Goal: Navigation & Orientation: Find specific page/section

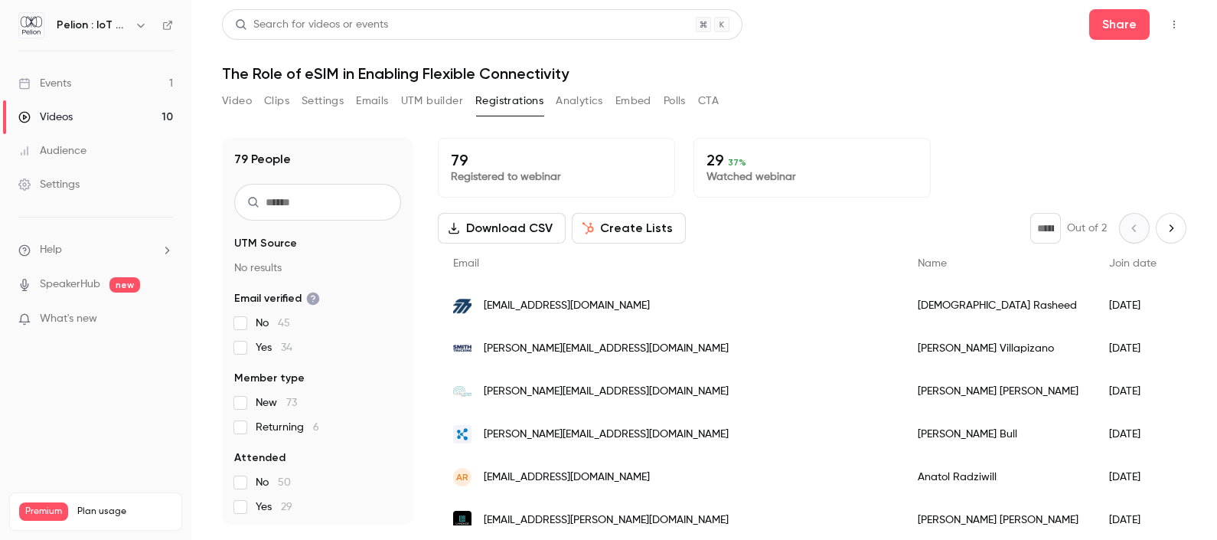
click at [61, 89] on div "Events" at bounding box center [44, 83] width 53 height 15
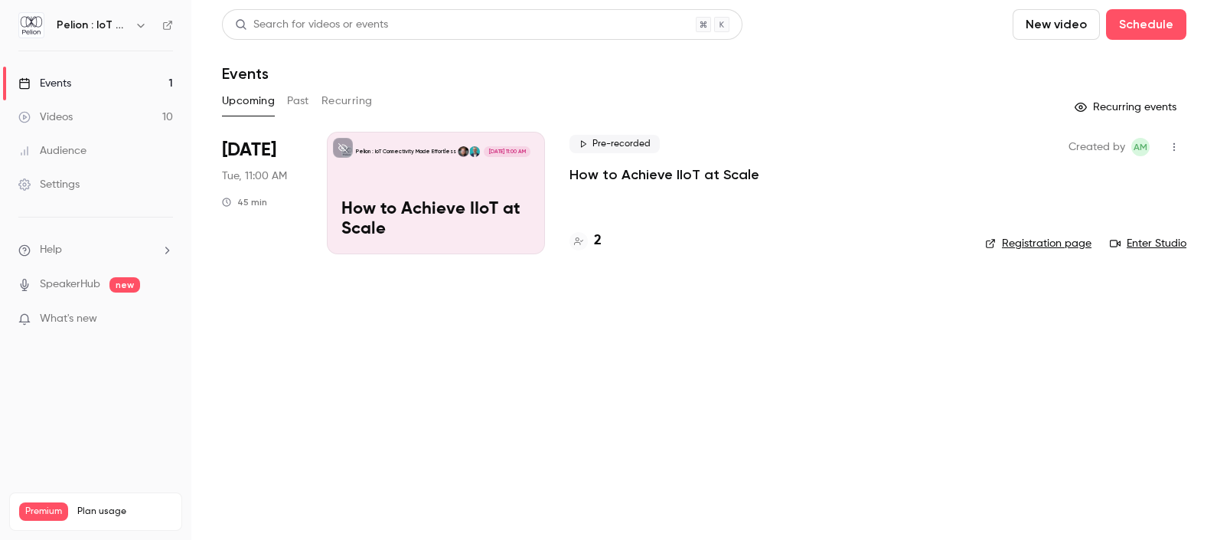
click at [398, 179] on div "Pelion : IoT Connectivity Made Effortless [DATE] 11:00 AM How to Achieve IIoT a…" at bounding box center [436, 193] width 218 height 123
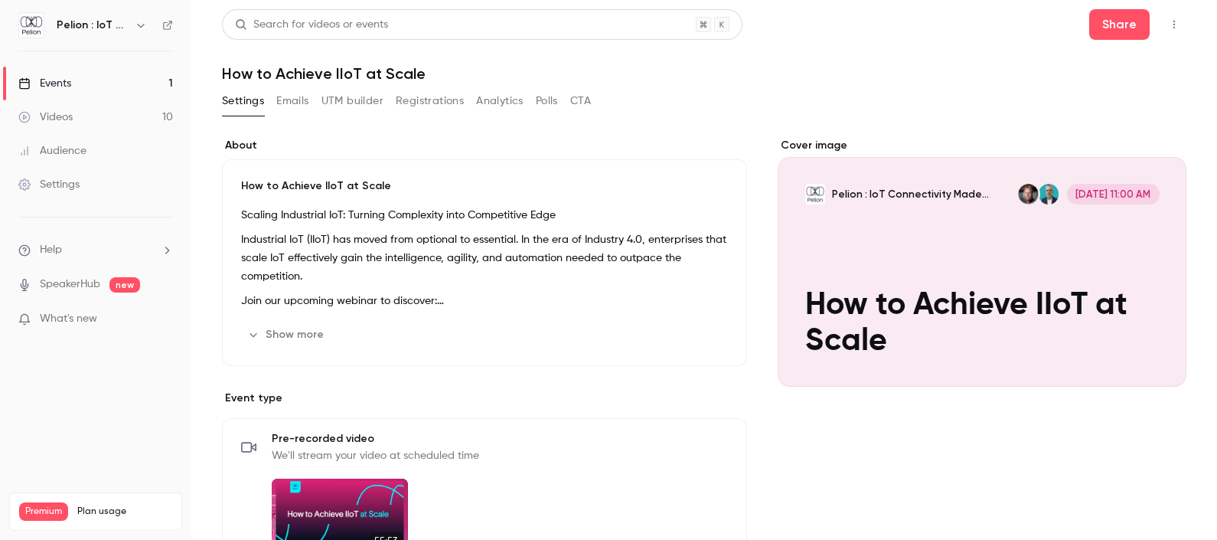
click at [429, 108] on button "Registrations" at bounding box center [430, 101] width 68 height 25
